Goal: Find contact information: Find contact information

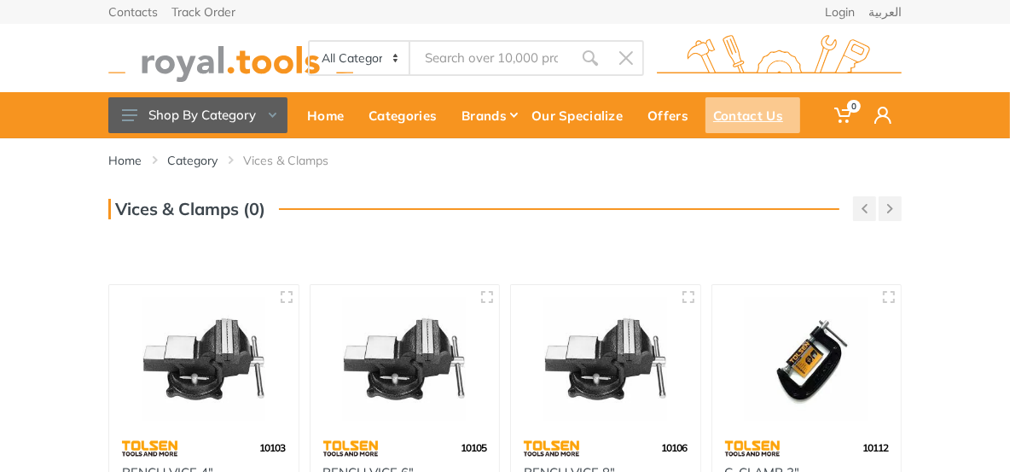
click at [800, 124] on div "Contact Us" at bounding box center [753, 115] width 95 height 36
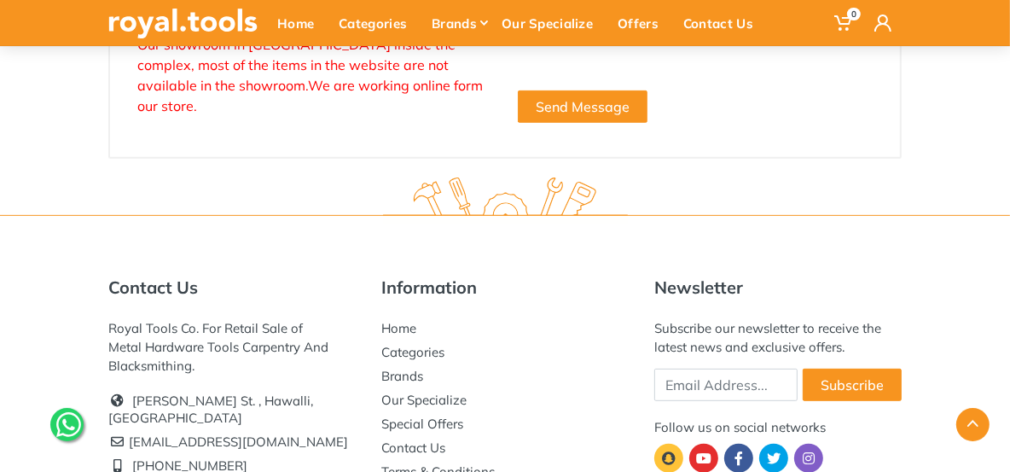
scroll to position [230, 0]
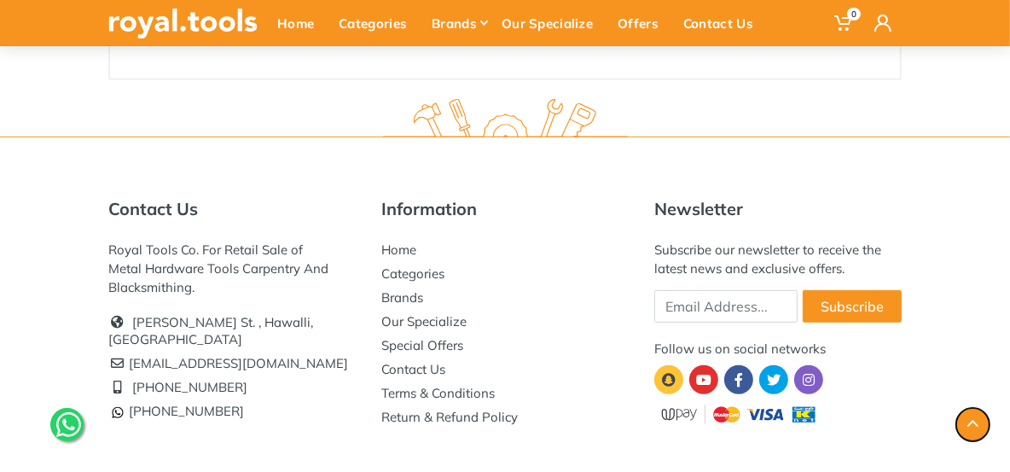
click at [969, 422] on icon "button" at bounding box center [973, 423] width 11 height 7
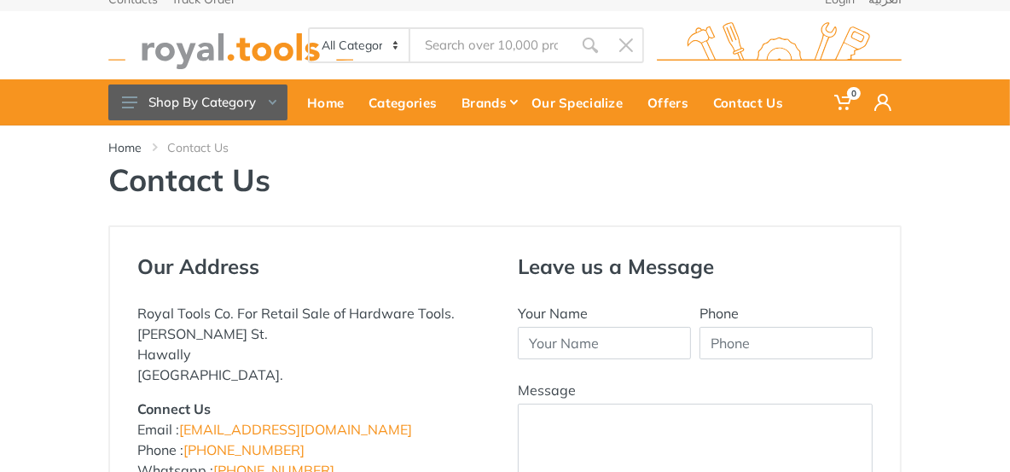
scroll to position [0, 0]
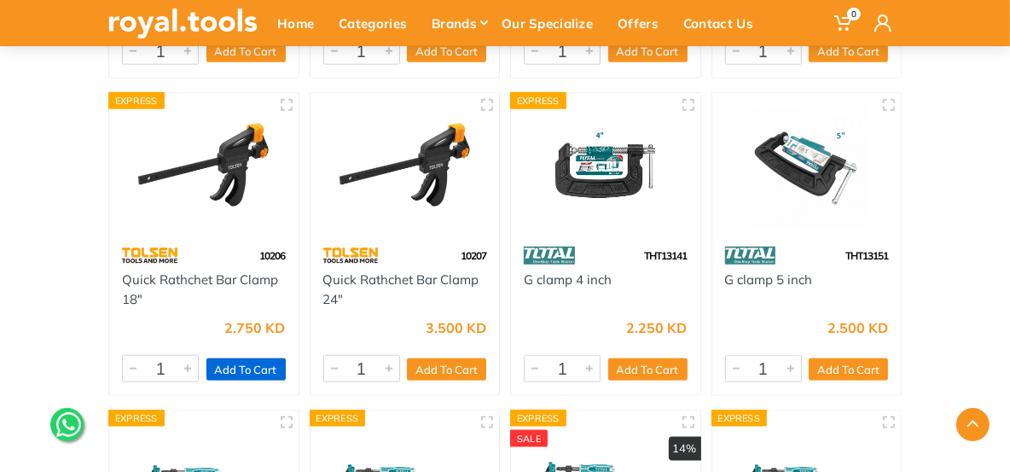
scroll to position [1621, 0]
